Goal: Information Seeking & Learning: Learn about a topic

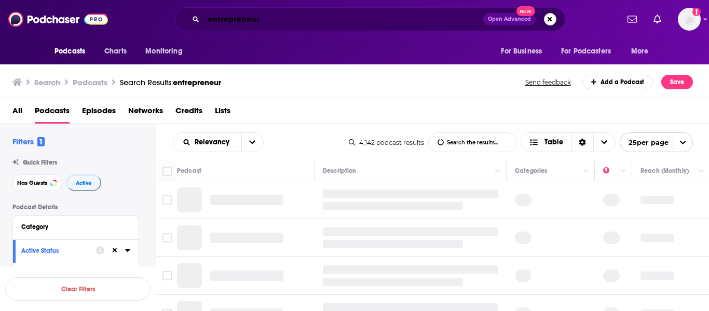
click at [265, 12] on input "entrepreneur" at bounding box center [343, 19] width 280 height 17
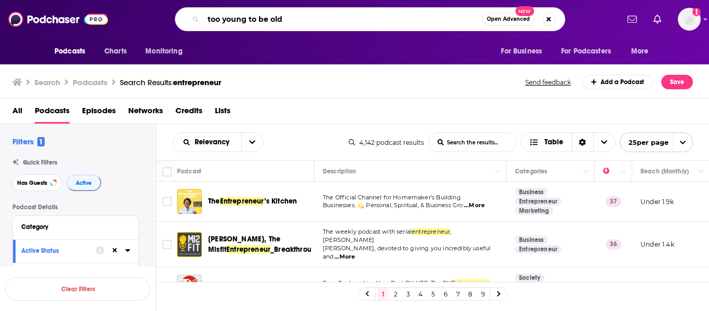
type input "too young to be old"
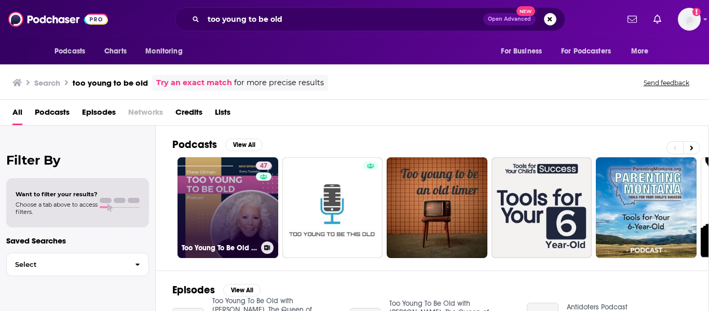
click at [206, 201] on link "47 Too Young To Be Old with [PERSON_NAME], The Queen of Jeans" at bounding box center [227, 207] width 101 height 101
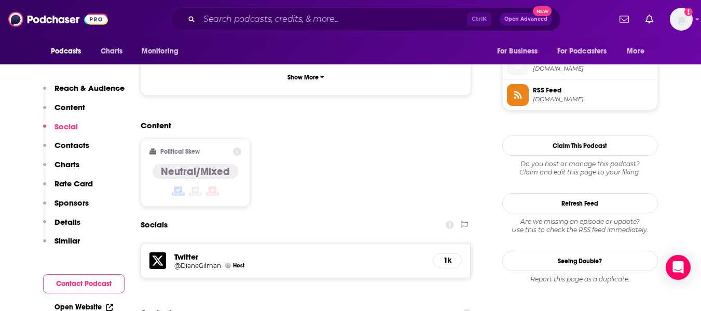
scroll to position [778, 0]
